Goal: Information Seeking & Learning: Learn about a topic

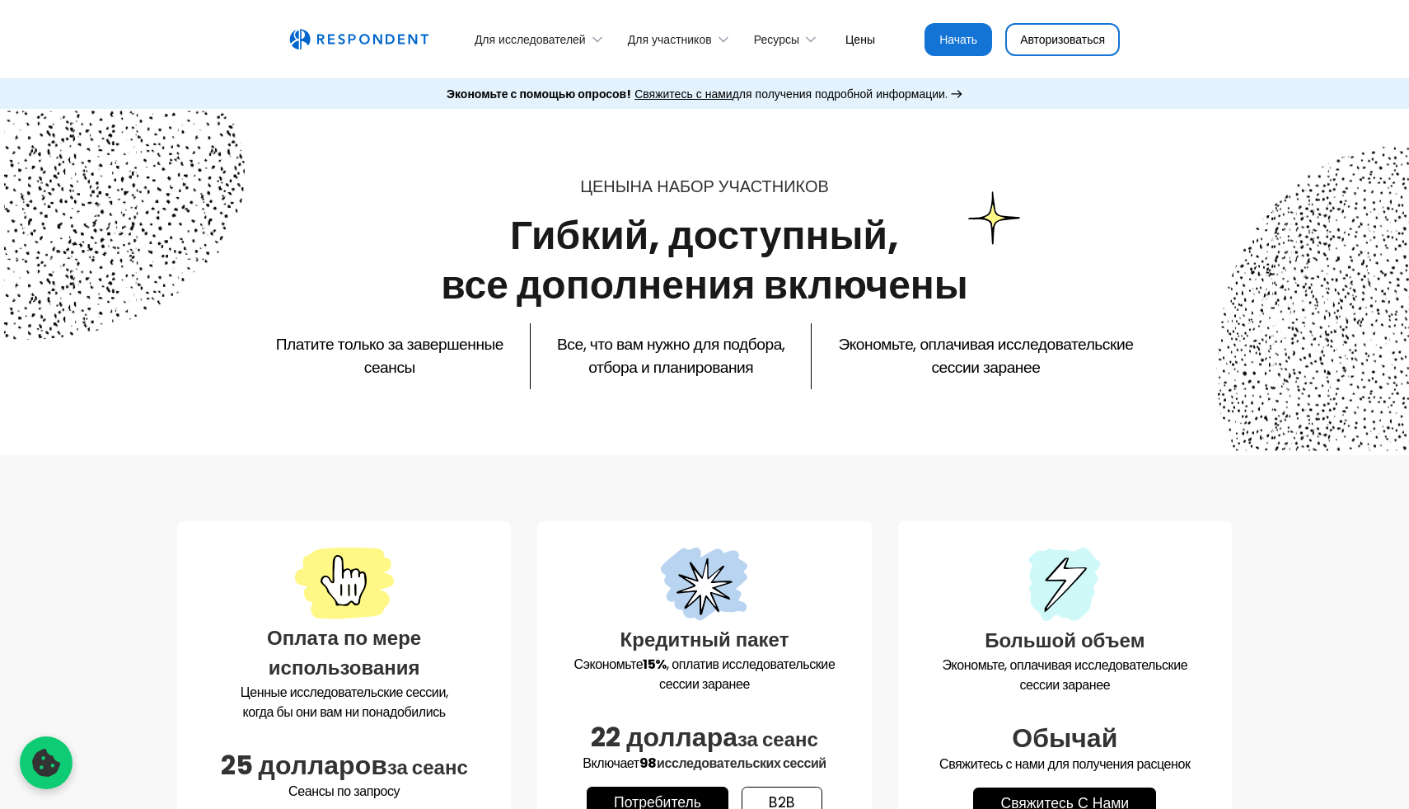
select select "unmoderated"
select select "consumers"
select select "unmoderated"
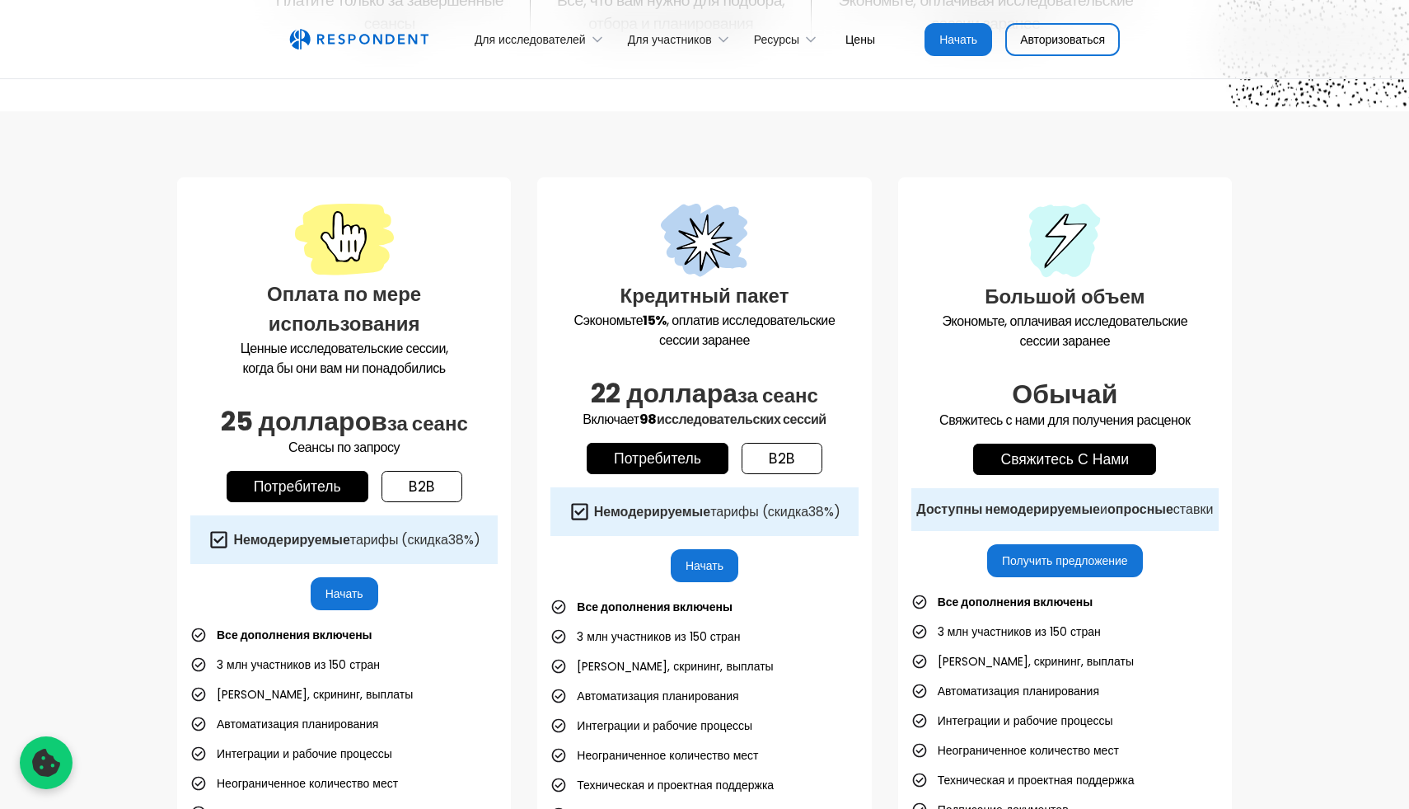
scroll to position [499, 0]
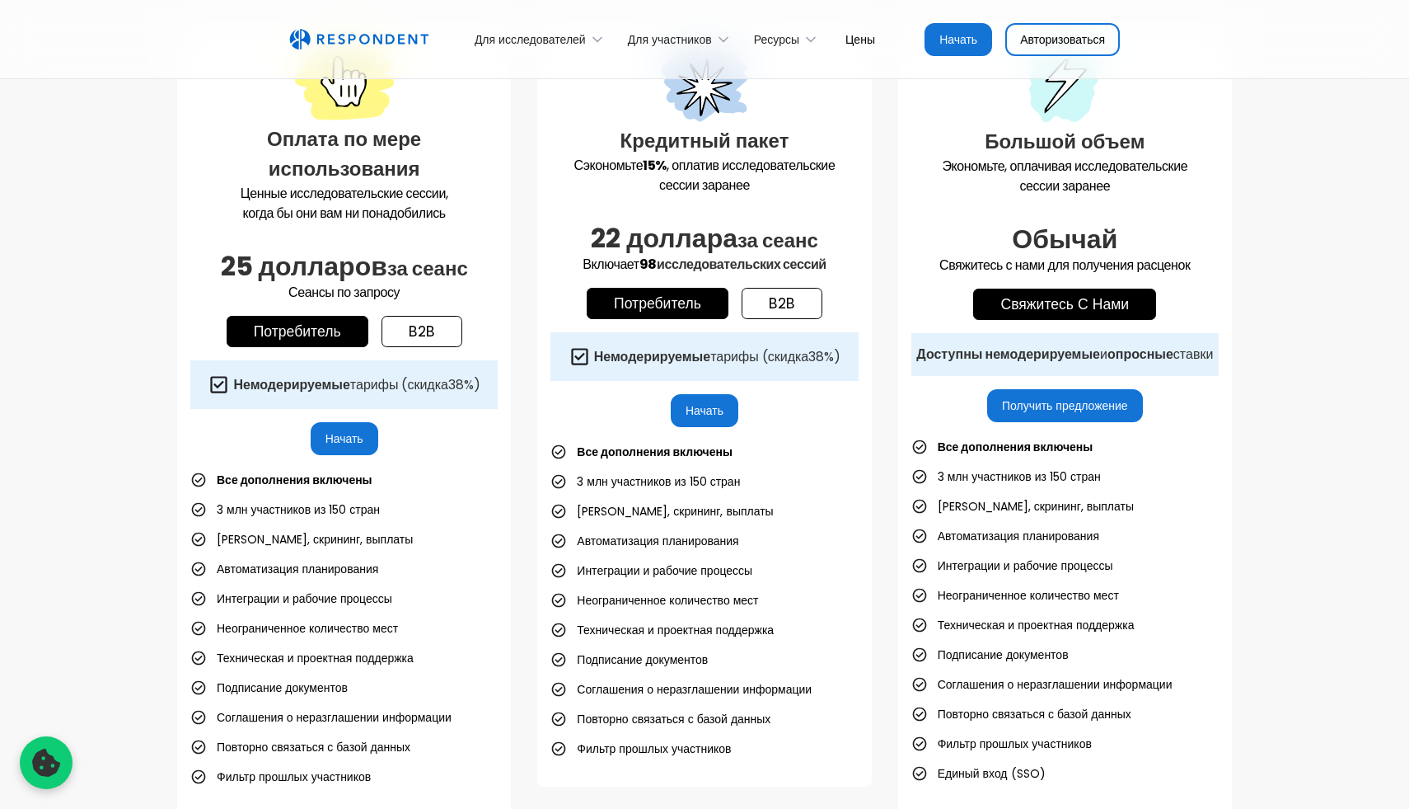
click at [210, 390] on icon at bounding box center [219, 384] width 22 height 22
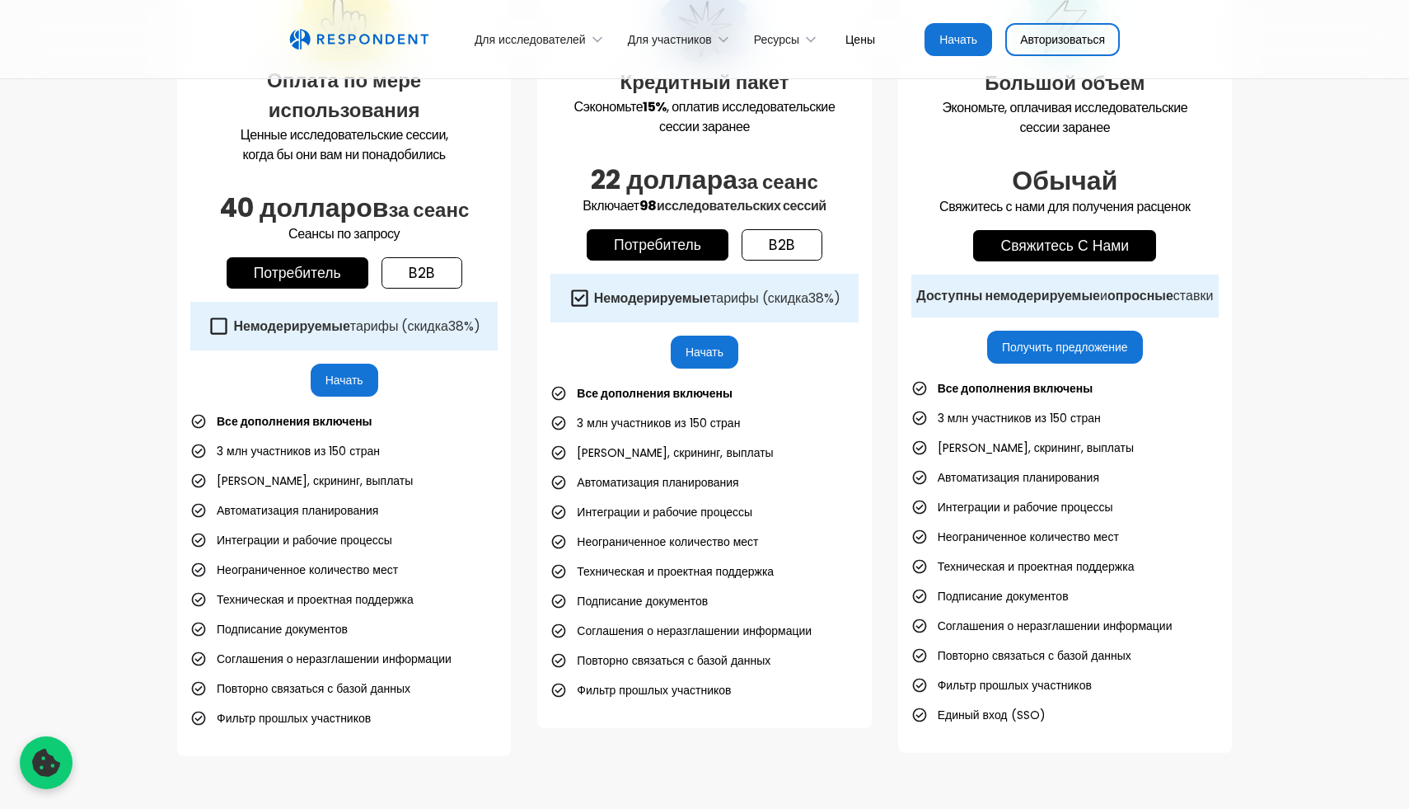
scroll to position [562, 0]
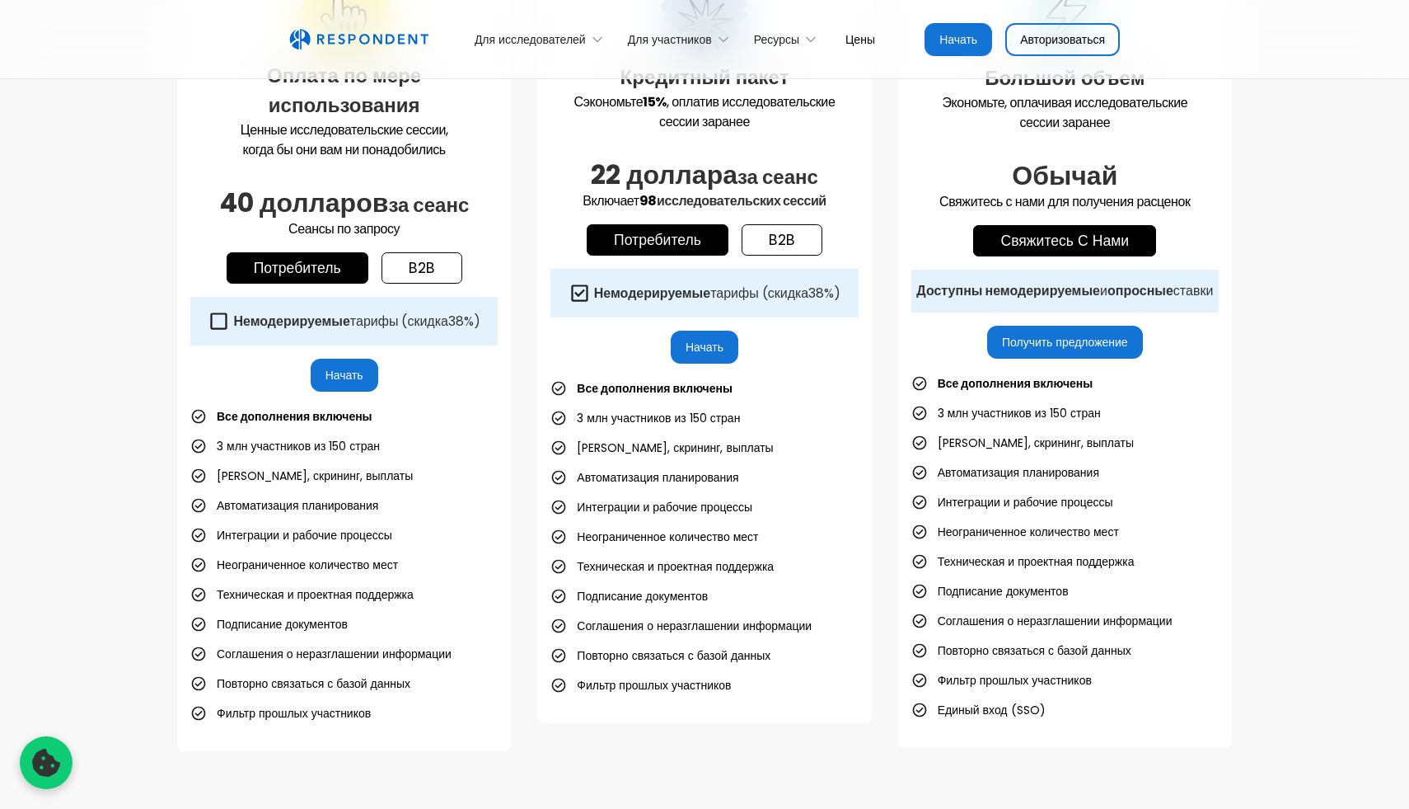
click at [421, 276] on font "b2b" at bounding box center [422, 268] width 26 height 20
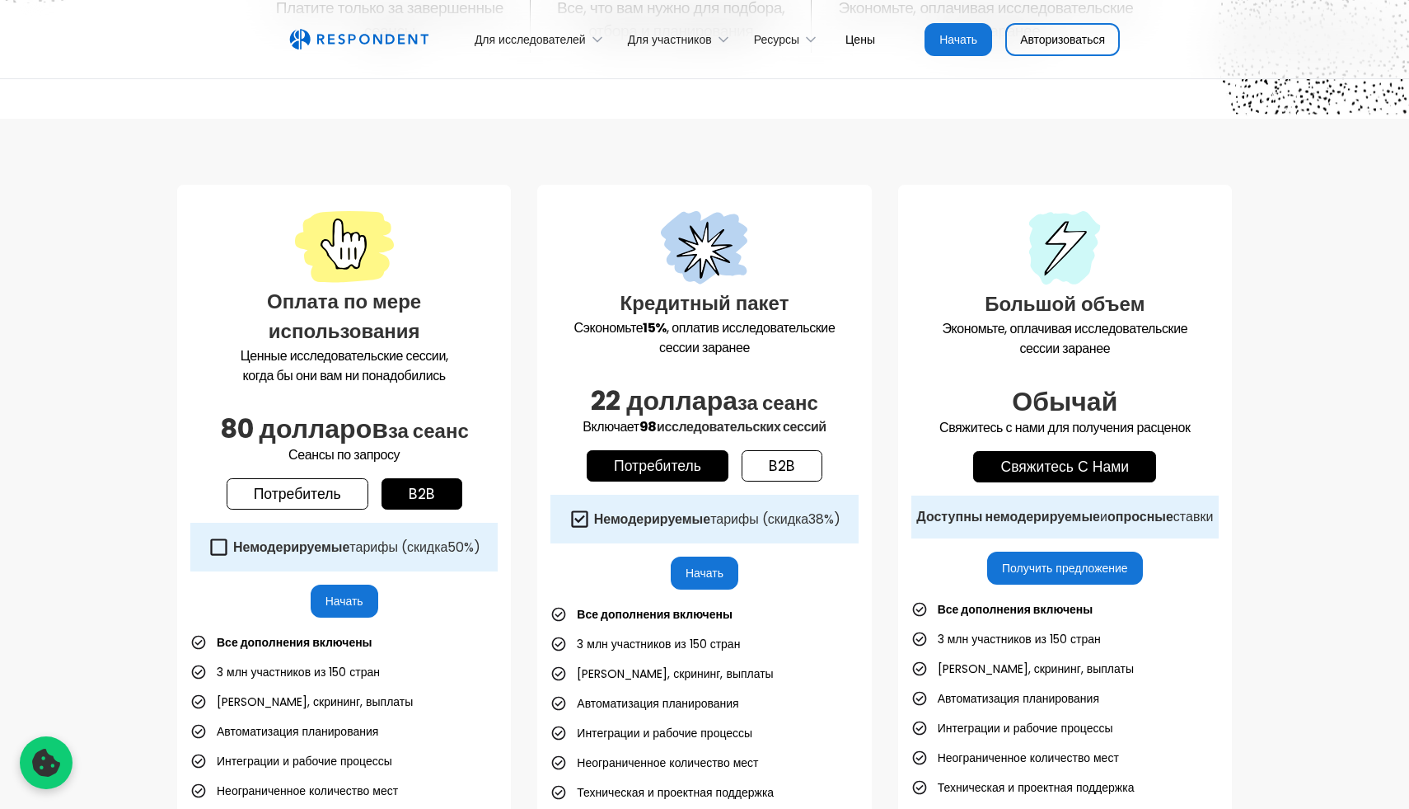
scroll to position [317, 0]
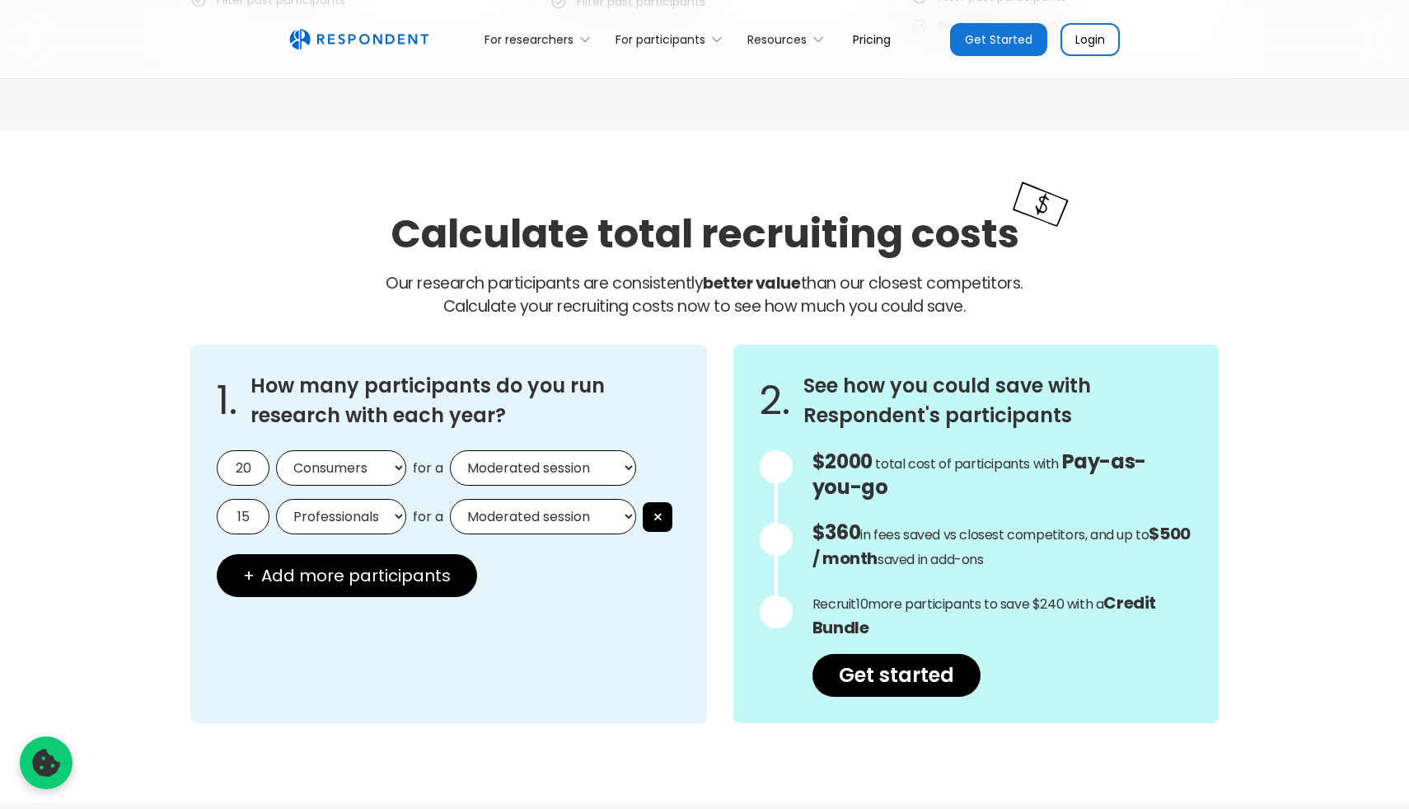
scroll to position [1245, 0]
